Goal: Check status: Check status

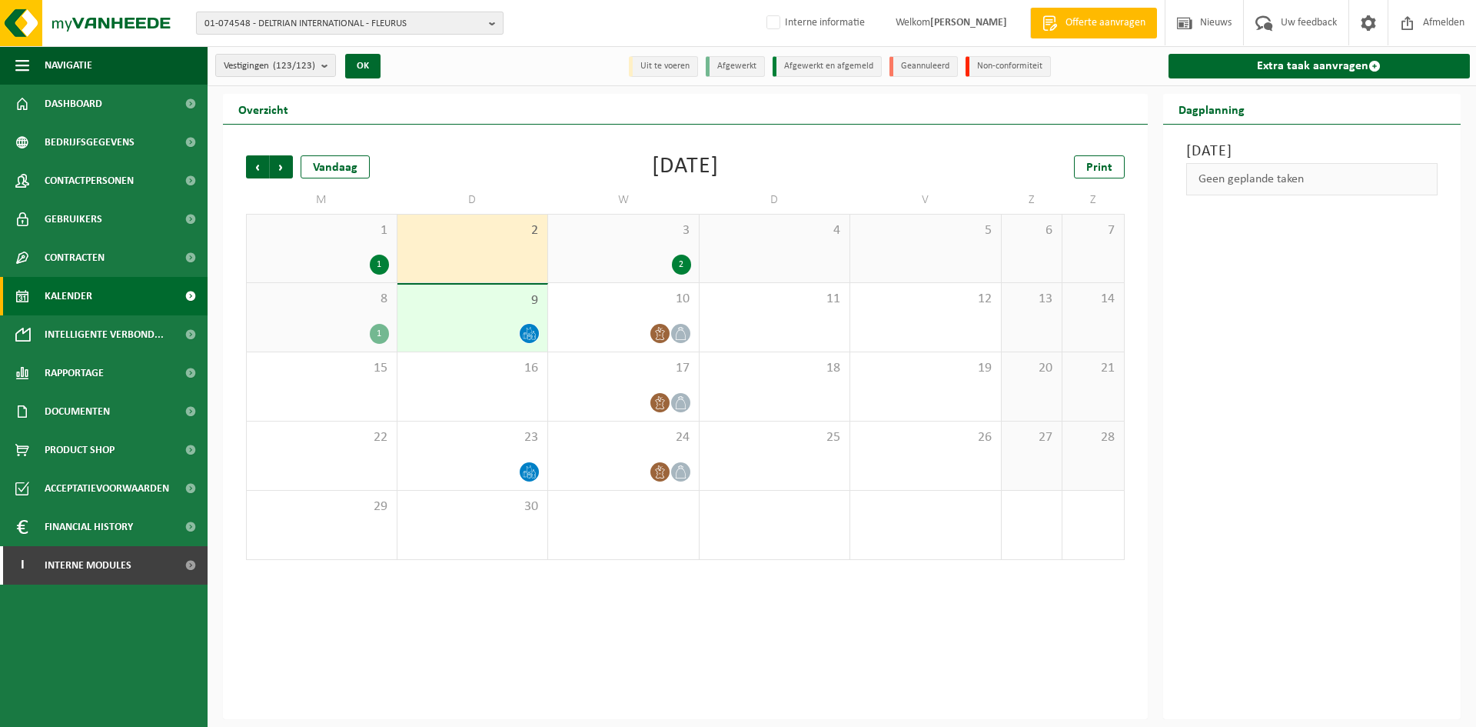
click at [244, 26] on span "01-074548 - DELTRIAN INTERNATIONAL - FLEURUS" at bounding box center [344, 23] width 278 height 23
type input "superl"
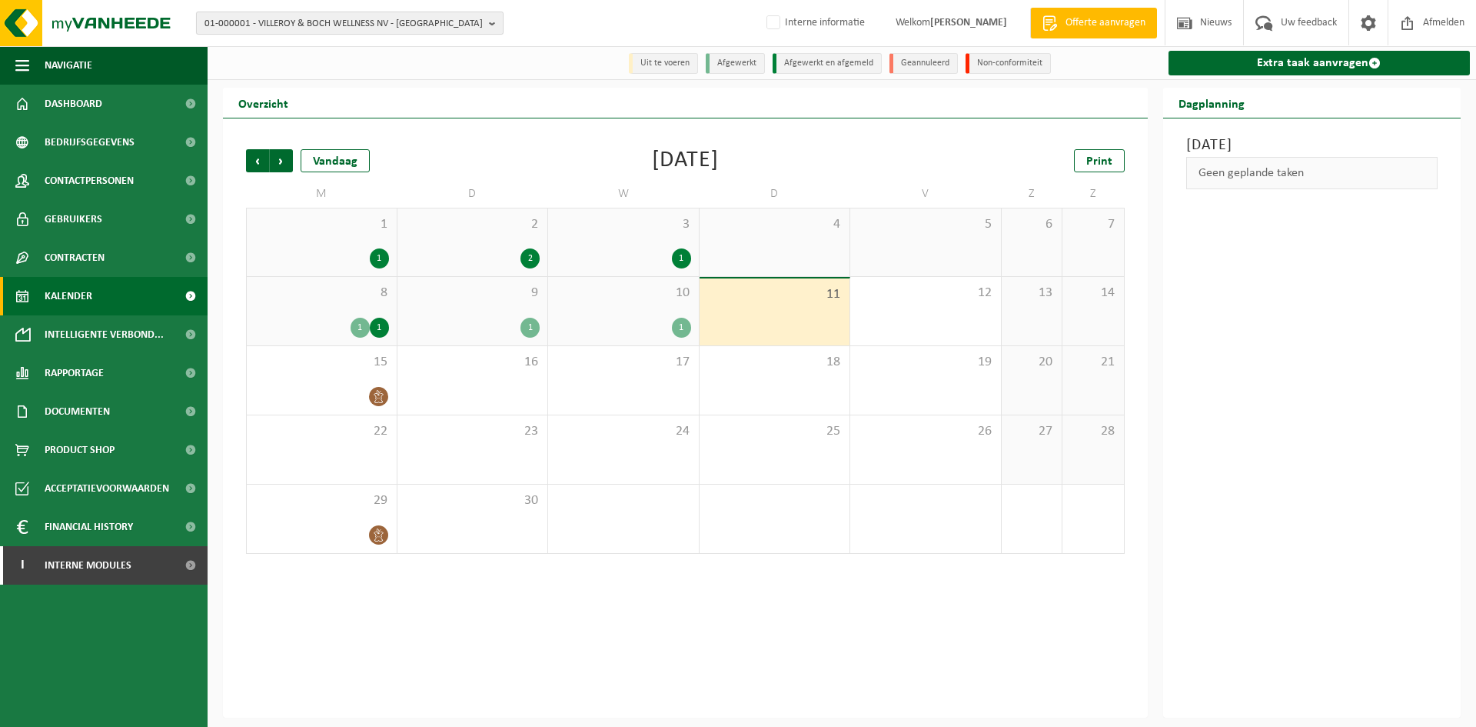
click at [254, 23] on span "01-000001 - VILLEROY & BOCH WELLNESS NV - [GEOGRAPHIC_DATA]" at bounding box center [344, 23] width 278 height 23
type input "superlog"
drag, startPoint x: 244, startPoint y: 51, endPoint x: 171, endPoint y: 42, distance: 74.3
click at [171, 42] on div "01-000001 - VILLEROY & BOCH WELLNESS NV - [GEOGRAPHIC_DATA] superlog 01-000001 …" at bounding box center [738, 23] width 1476 height 47
